Goal: Check status: Check status

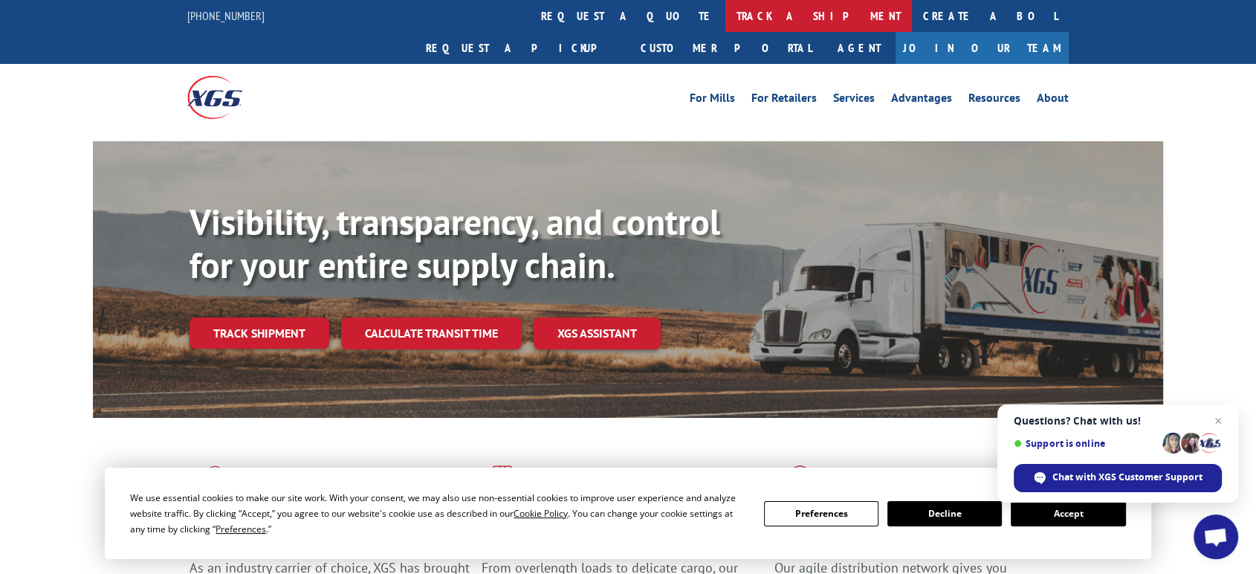
click at [725, 15] on link "track a shipment" at bounding box center [818, 16] width 187 height 32
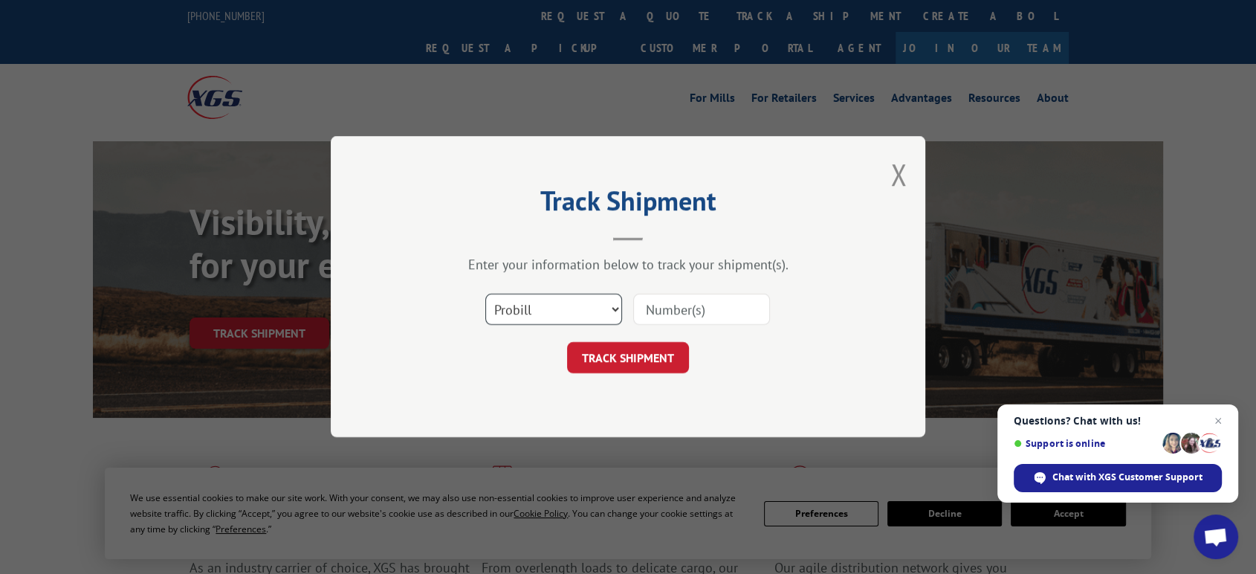
click at [559, 315] on select "Select category... Probill BOL PO" at bounding box center [553, 309] width 137 height 31
select select "bol"
click at [485, 294] on select "Select category... Probill BOL PO" at bounding box center [553, 309] width 137 height 31
click at [648, 302] on input at bounding box center [701, 309] width 137 height 31
type input "5577439"
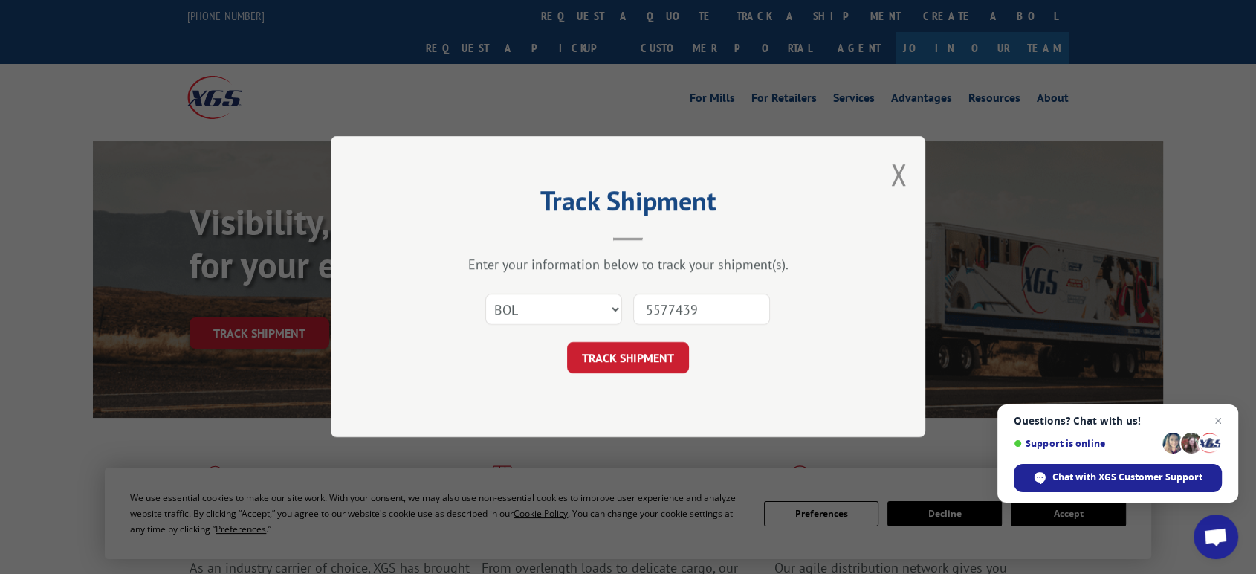
click at [567, 343] on button "TRACK SHIPMENT" at bounding box center [628, 358] width 122 height 31
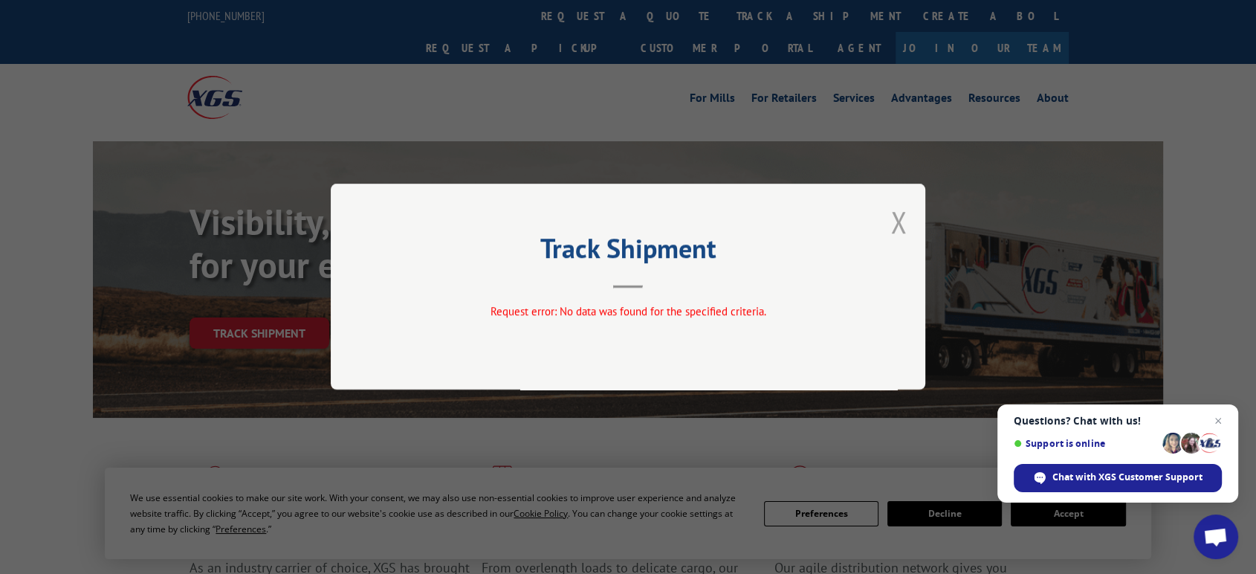
click at [898, 224] on button "Close modal" at bounding box center [898, 221] width 16 height 39
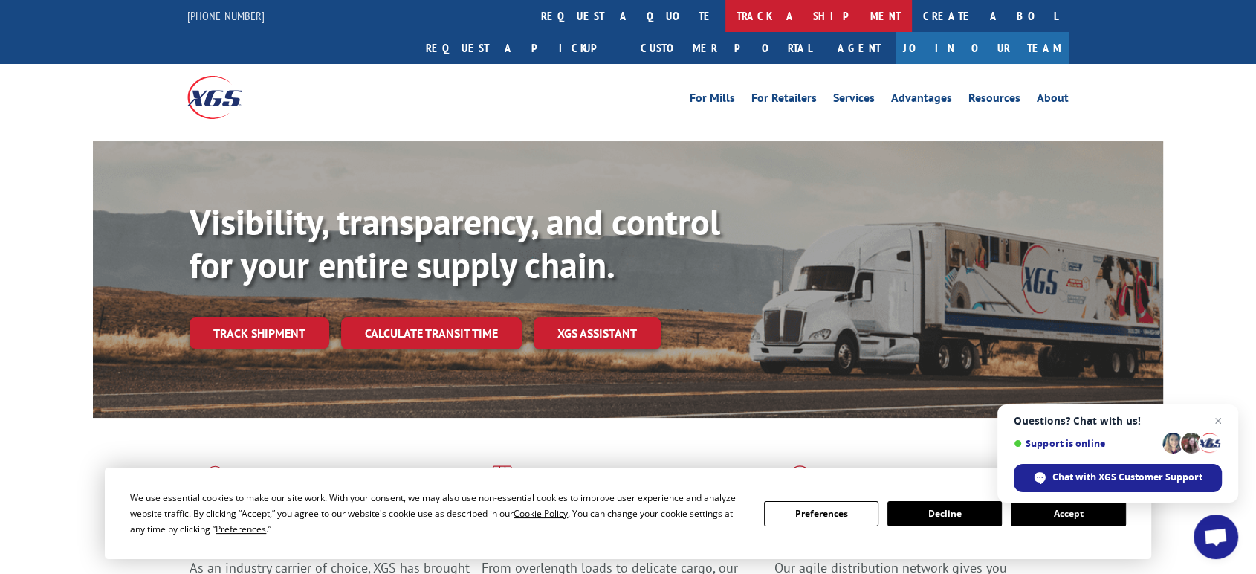
click at [725, 24] on link "track a shipment" at bounding box center [818, 16] width 187 height 32
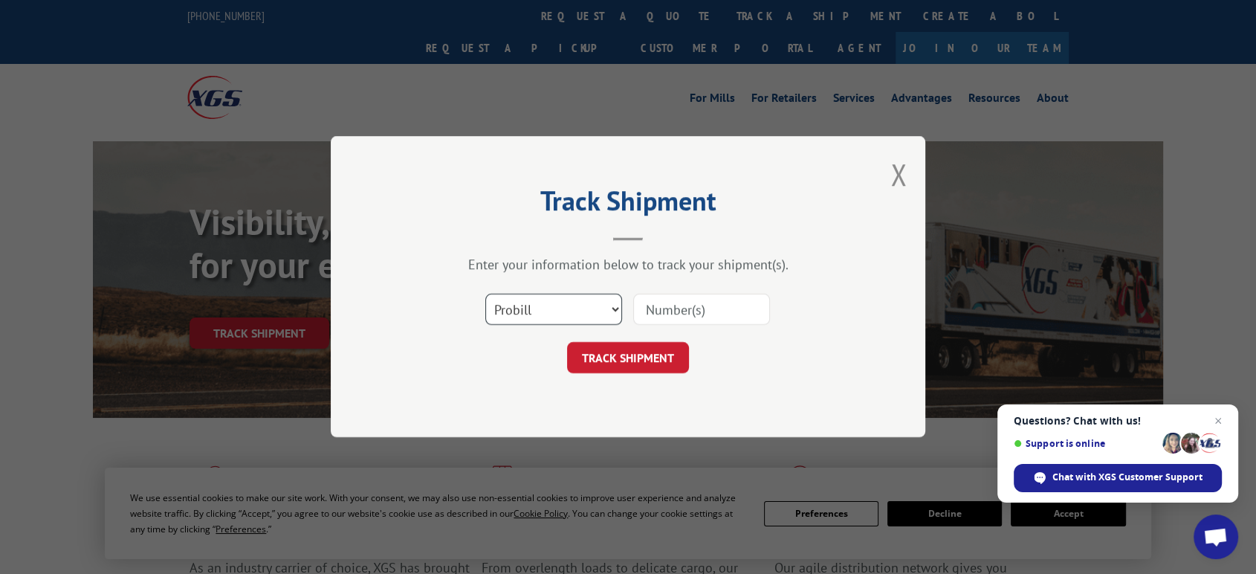
click at [560, 314] on select "Select category... Probill BOL PO" at bounding box center [553, 309] width 137 height 31
select select "bol"
click at [485, 294] on select "Select category... Probill BOL PO" at bounding box center [553, 309] width 137 height 31
click at [722, 305] on input at bounding box center [701, 309] width 137 height 31
type input "06522783"
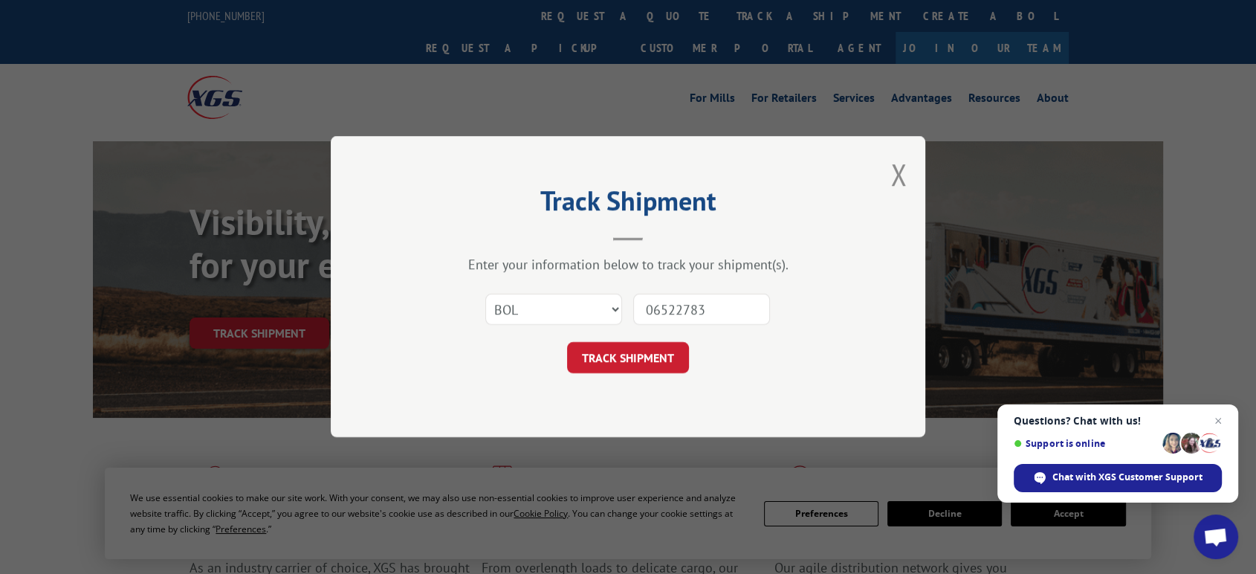
click button "TRACK SHIPMENT" at bounding box center [628, 358] width 122 height 31
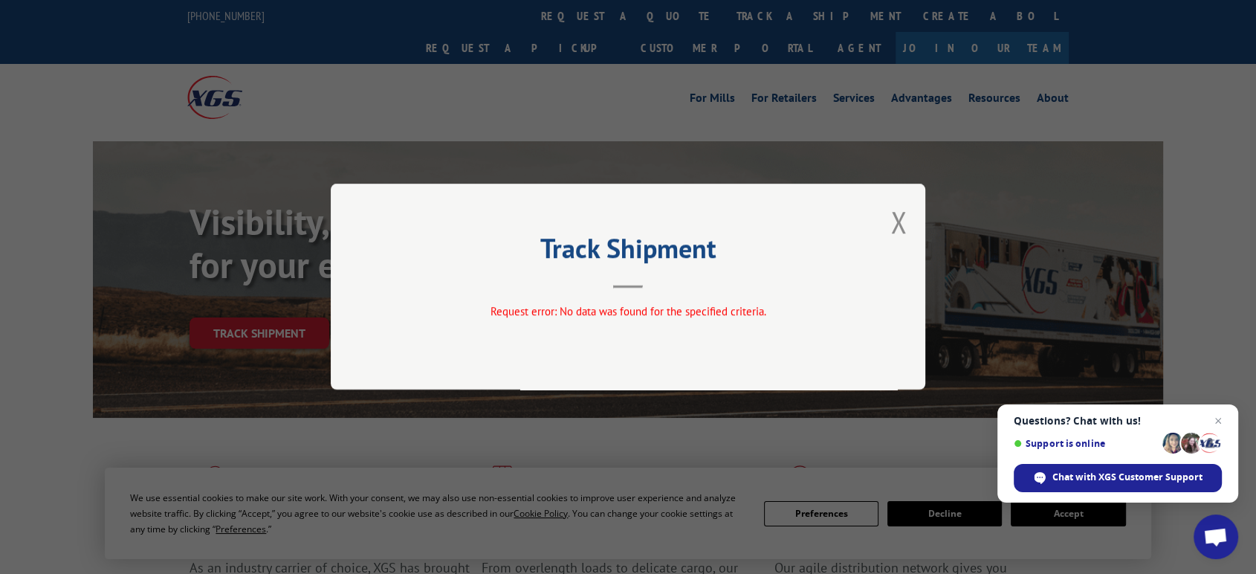
click at [913, 222] on div "Track Shipment Request error: No data was found for the specified criteria." at bounding box center [628, 287] width 594 height 206
click at [895, 223] on button "Close modal" at bounding box center [898, 221] width 16 height 39
